Goal: Task Accomplishment & Management: Manage account settings

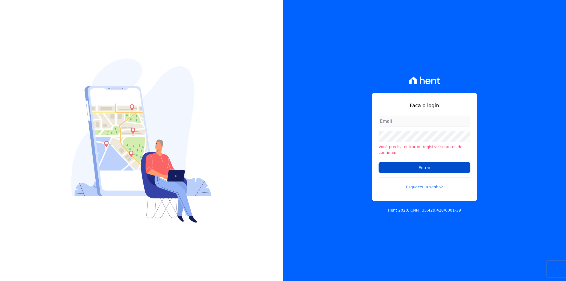
type input "[EMAIL_ADDRESS][PERSON_NAME][DOMAIN_NAME]"
click at [416, 167] on input "Entrar" at bounding box center [425, 167] width 92 height 11
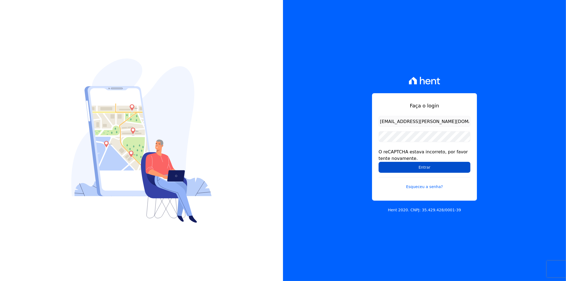
click at [414, 166] on input "Entrar" at bounding box center [425, 167] width 92 height 11
